Goal: Use online tool/utility: Utilize a website feature to perform a specific function

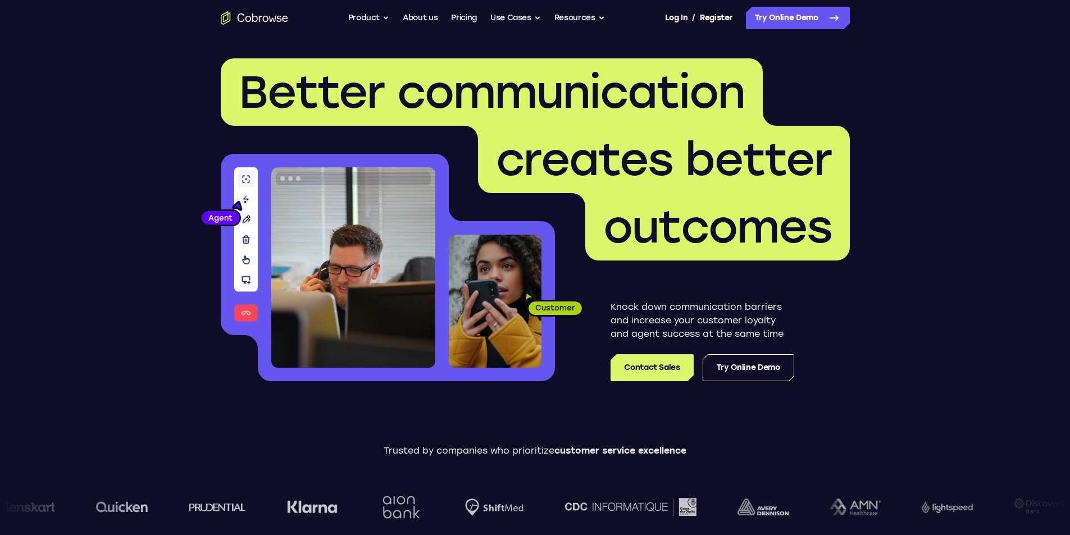
drag, startPoint x: 0, startPoint y: 0, endPoint x: 818, endPoint y: 4, distance: 817.5
click at [784, 17] on link "Try Online Demo" at bounding box center [798, 18] width 104 height 22
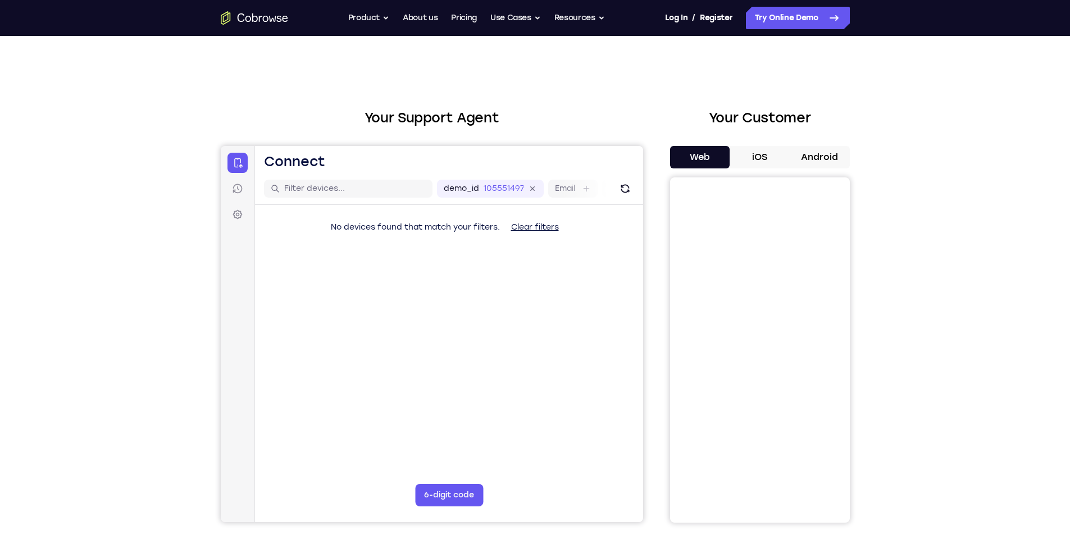
click at [829, 139] on div "Your Customer Web iOS Android" at bounding box center [760, 315] width 180 height 415
drag, startPoint x: 829, startPoint y: 139, endPoint x: 826, endPoint y: 161, distance: 22.2
click at [829, 144] on div "Your Customer Web iOS Android" at bounding box center [760, 315] width 180 height 415
click at [826, 161] on button "Android" at bounding box center [819, 157] width 60 height 22
click at [902, 116] on div "Your Support Agent Your Customer Web iOS Android Next Steps We’d be happy to gi…" at bounding box center [535, 406] width 1070 height 741
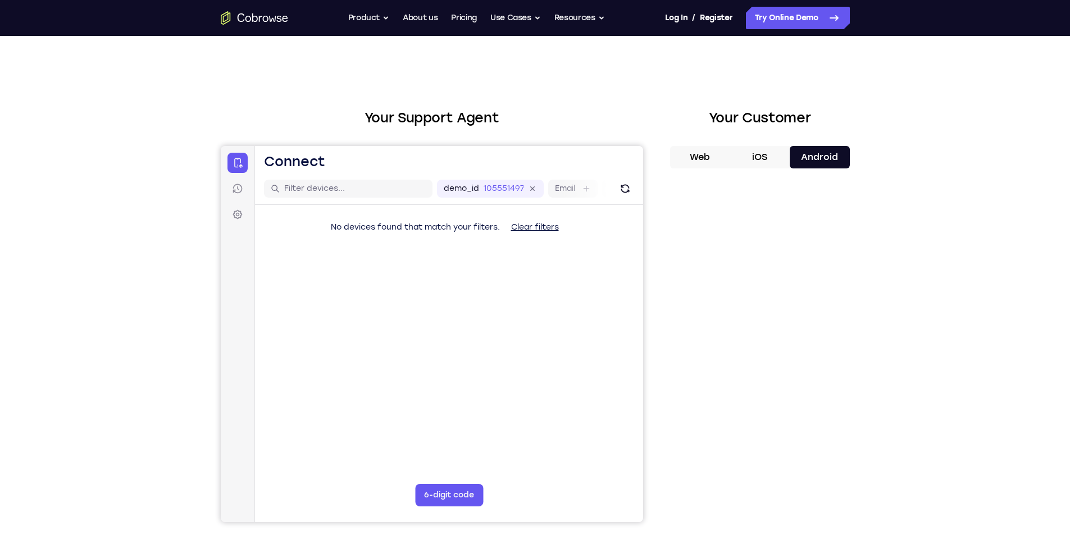
scroll to position [56, 0]
